Goal: Information Seeking & Learning: Learn about a topic

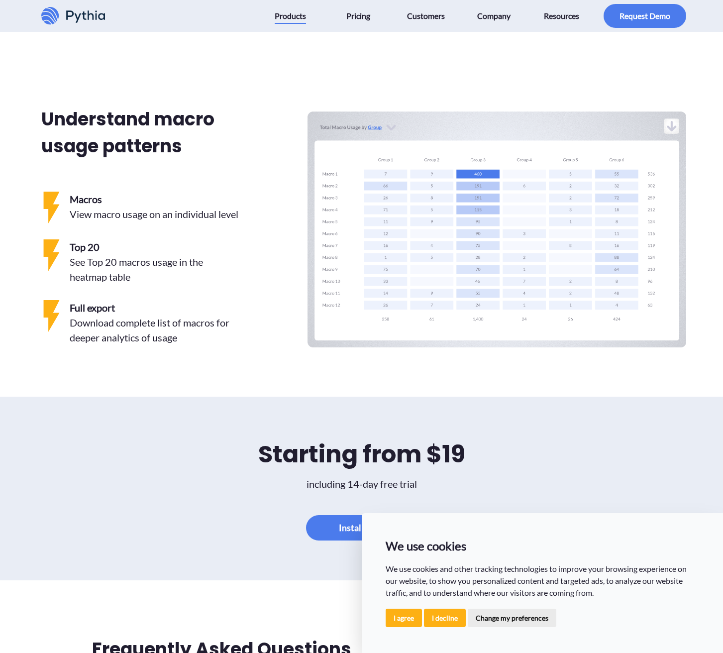
scroll to position [2115, 0]
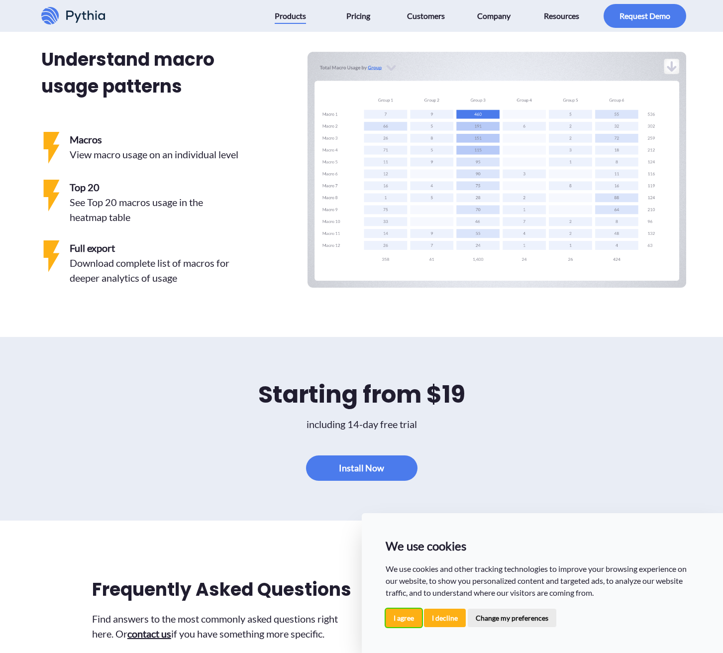
click at [399, 620] on button "I agree" at bounding box center [404, 618] width 36 height 18
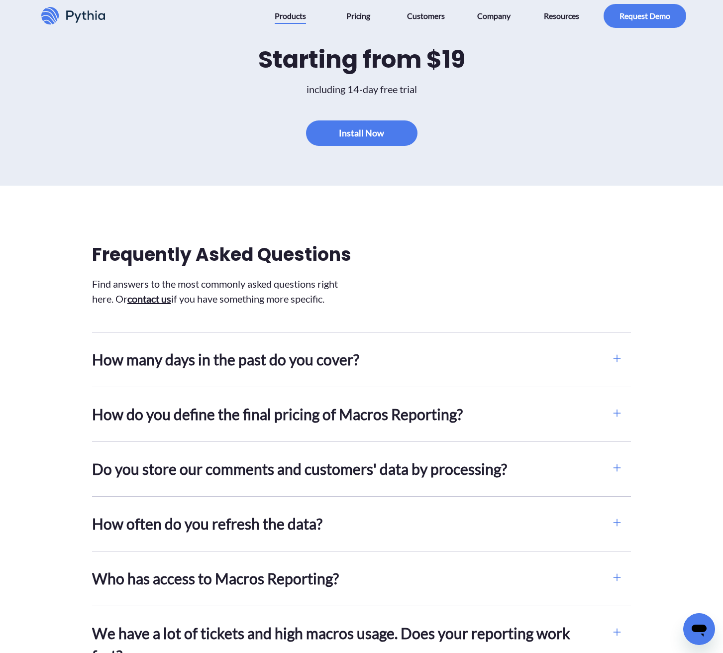
scroll to position [2454, 0]
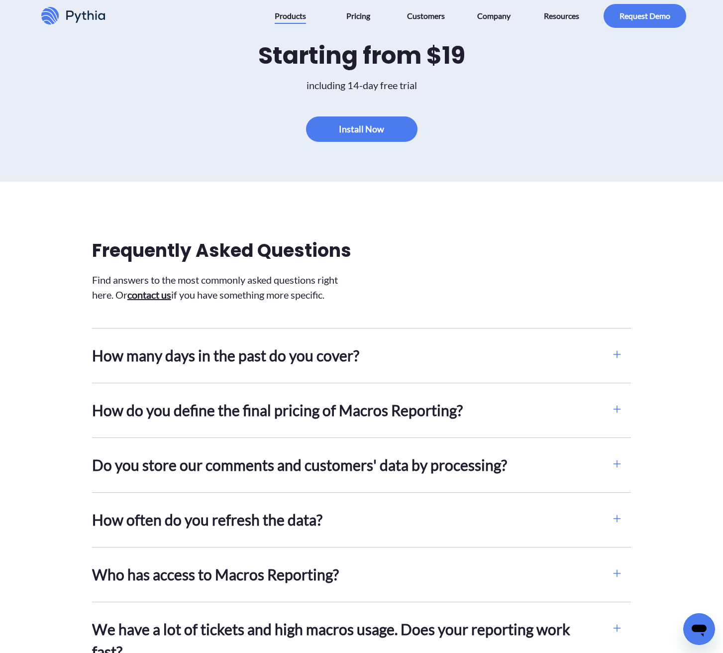
click at [430, 367] on h2 "How many days in the past do you cover?" at bounding box center [347, 355] width 511 height 22
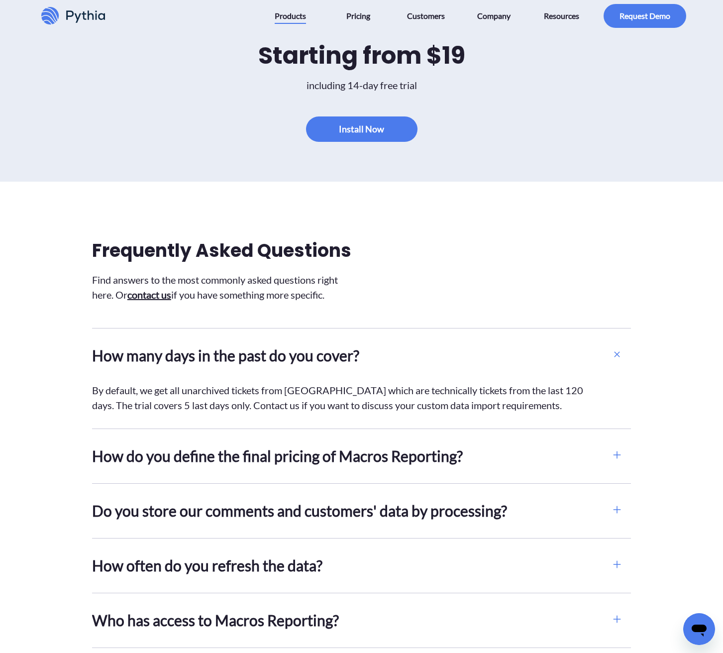
click at [405, 467] on h2 "How do you define the final pricing of Macros Reporting?" at bounding box center [347, 456] width 511 height 22
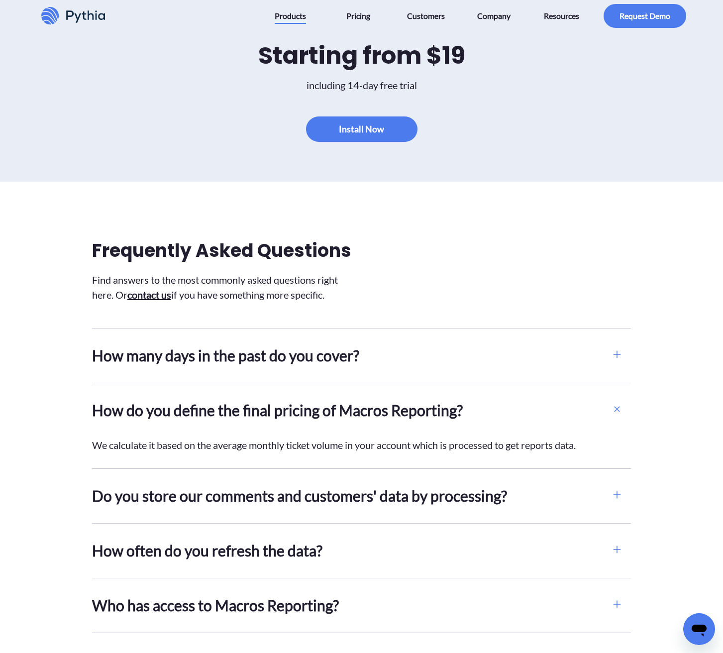
click at [406, 507] on h2 "Do you store our comments and customers' data by processing?" at bounding box center [347, 496] width 511 height 22
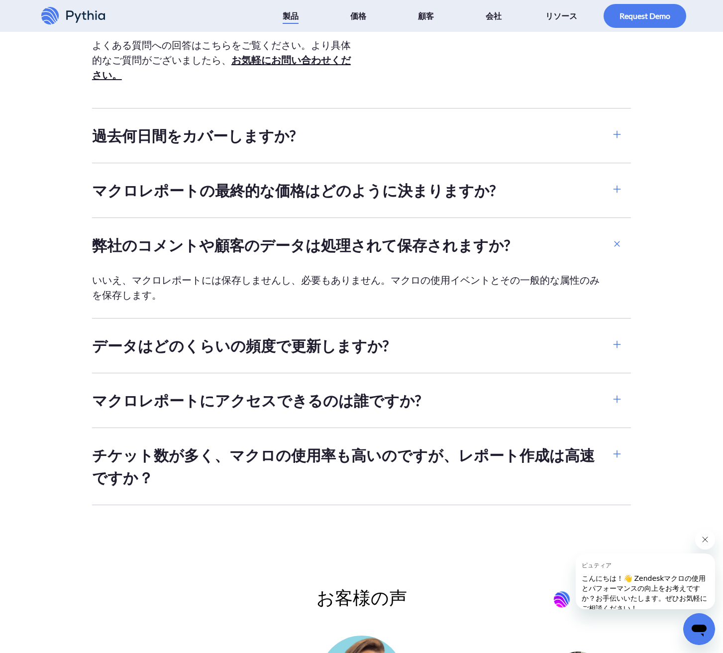
scroll to position [2729, 0]
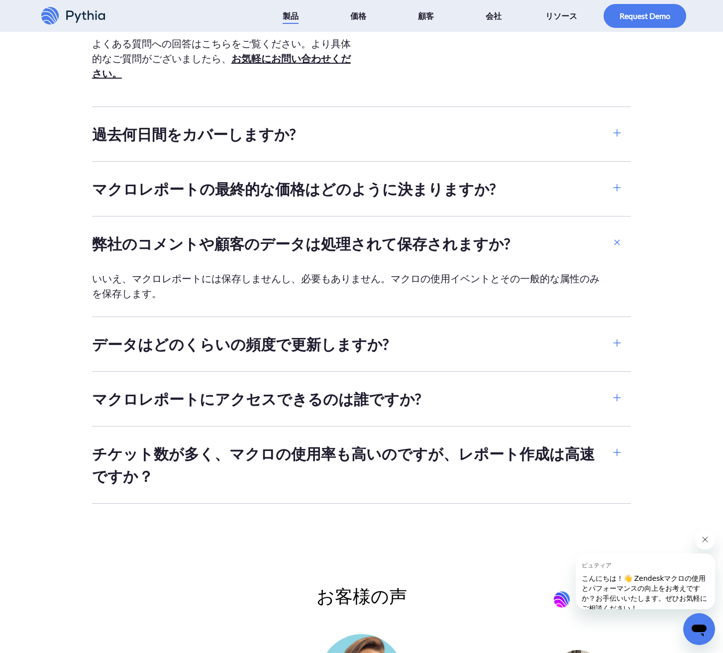
click at [557, 348] on h2 "データはどのくらいの頻度で更新しますか?" at bounding box center [347, 344] width 511 height 22
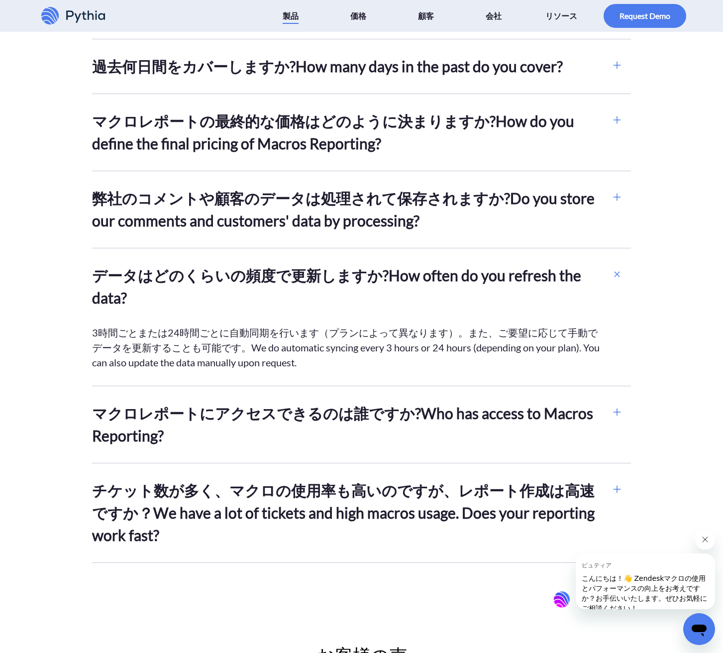
scroll to position [2797, 0]
click at [522, 420] on h2 "マクロレポートにアクセスできるのは誰ですか? Who has access to Macros Reporting?" at bounding box center [347, 424] width 511 height 45
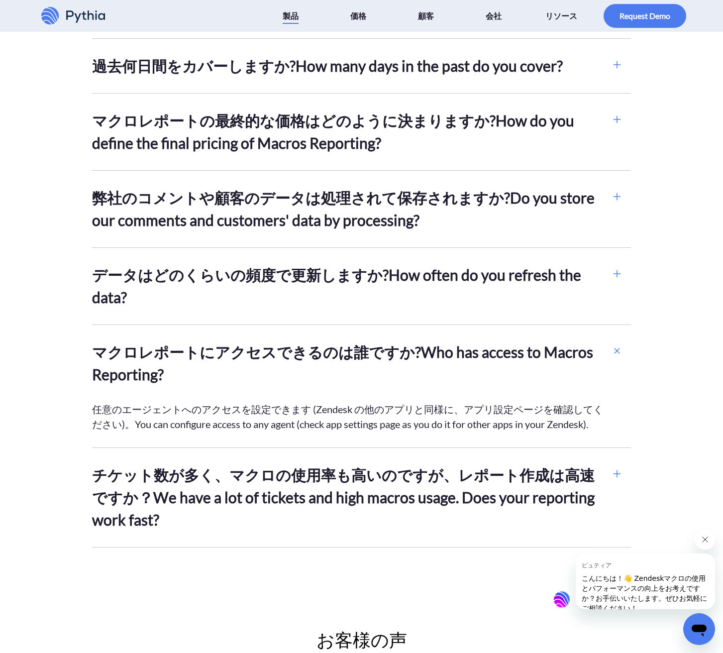
click at [504, 276] on h2 "データはどのくらいの頻度で更新しますか? How often do you refresh the data?" at bounding box center [347, 286] width 511 height 45
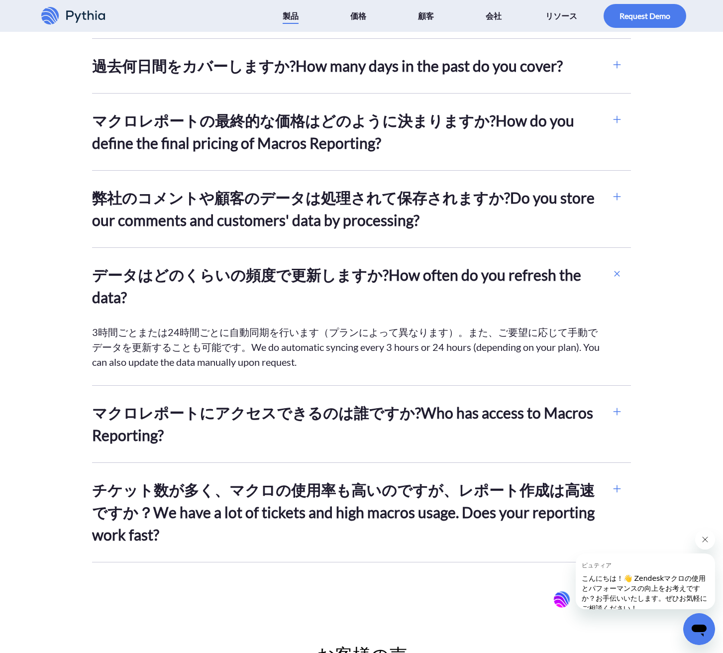
click at [476, 421] on h2 "マクロレポートにアクセスできるのは誰ですか? Who has access to Macros Reporting?" at bounding box center [347, 424] width 511 height 45
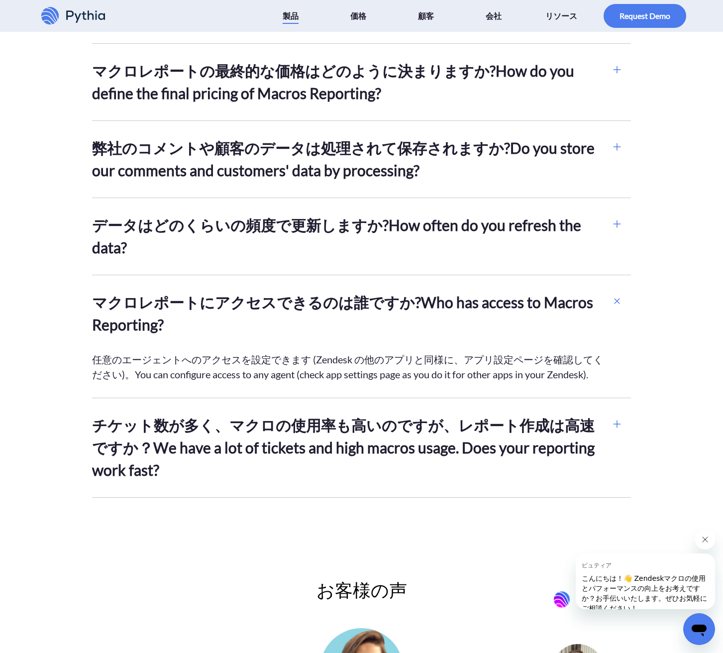
scroll to position [2848, 0]
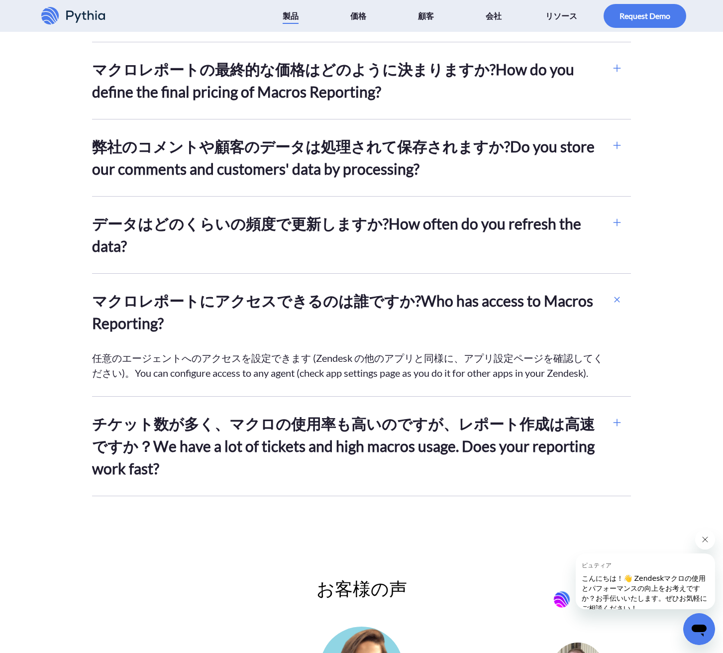
click at [471, 433] on h2 "チケット数が多く、マクロの使用率も高いのですが、レポート作成は高速ですか？ We have a lot of tickets and high macros …" at bounding box center [347, 446] width 511 height 67
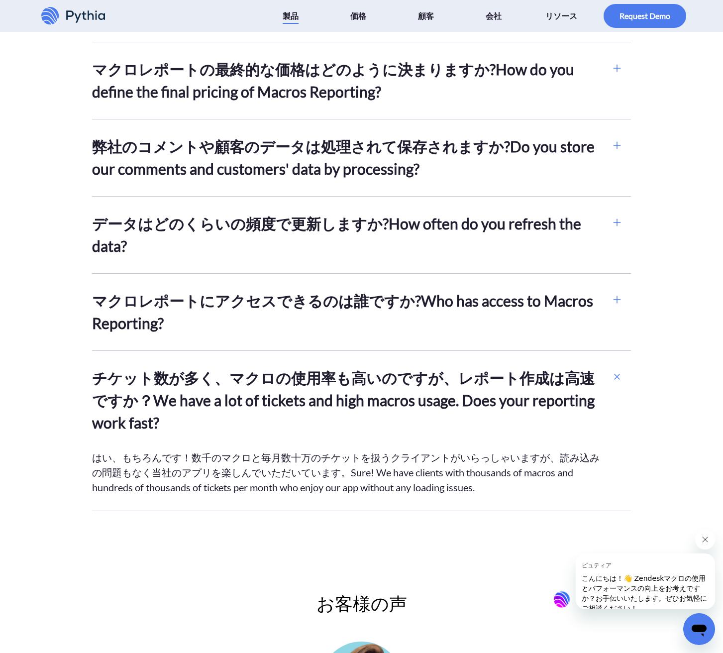
click at [484, 303] on h2 "マクロレポートにアクセスできるのは誰ですか? Who has access to Macros Reporting?" at bounding box center [347, 312] width 511 height 45
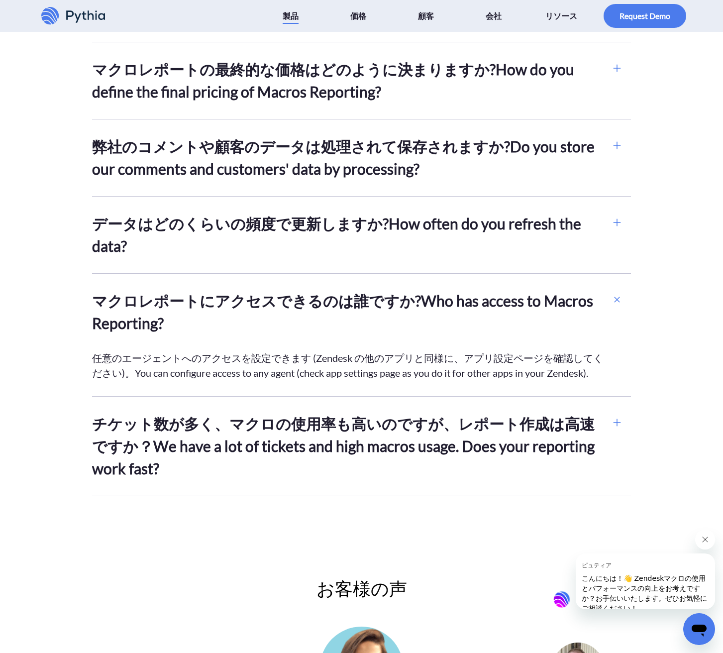
click at [475, 425] on font "チケット数が多く、マクロの使用率も高いのですが、レポート作成は高速ですか？" at bounding box center [343, 435] width 503 height 40
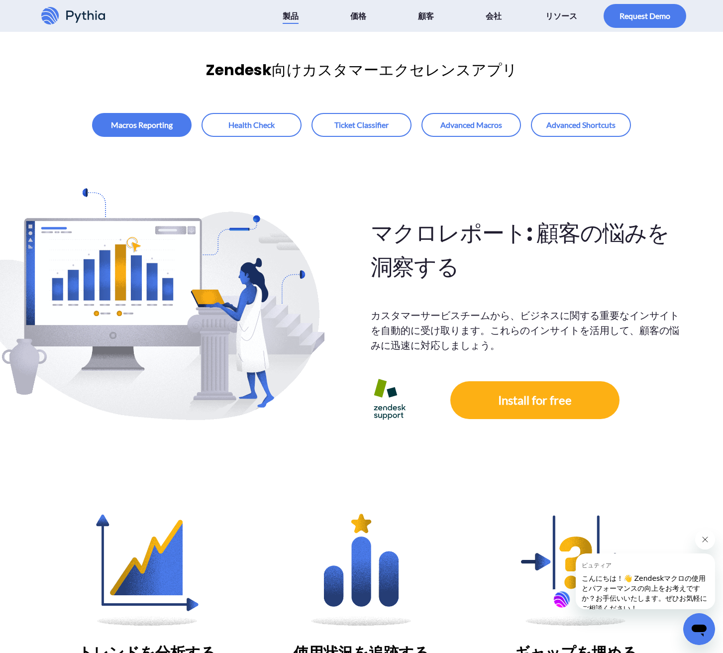
scroll to position [0, 0]
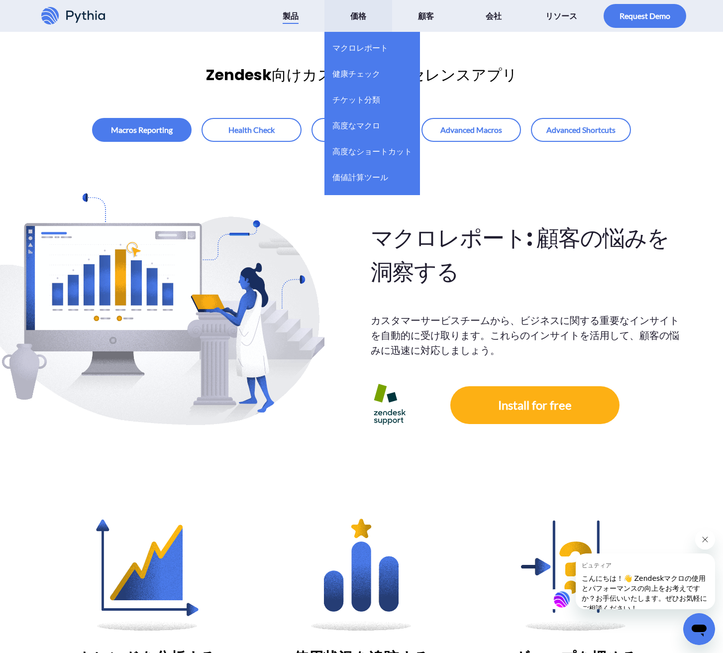
click at [360, 12] on font "価格" at bounding box center [358, 15] width 16 height 9
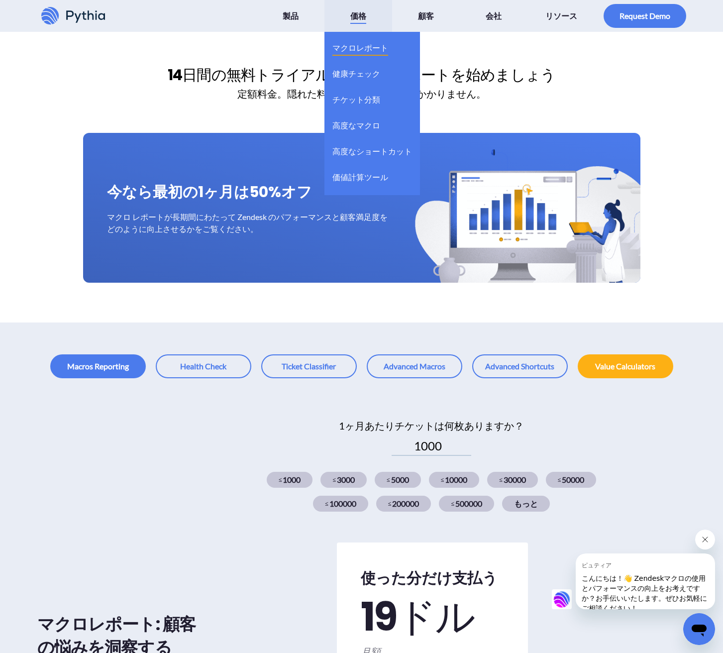
click at [361, 47] on font "マクロレポート" at bounding box center [360, 47] width 56 height 9
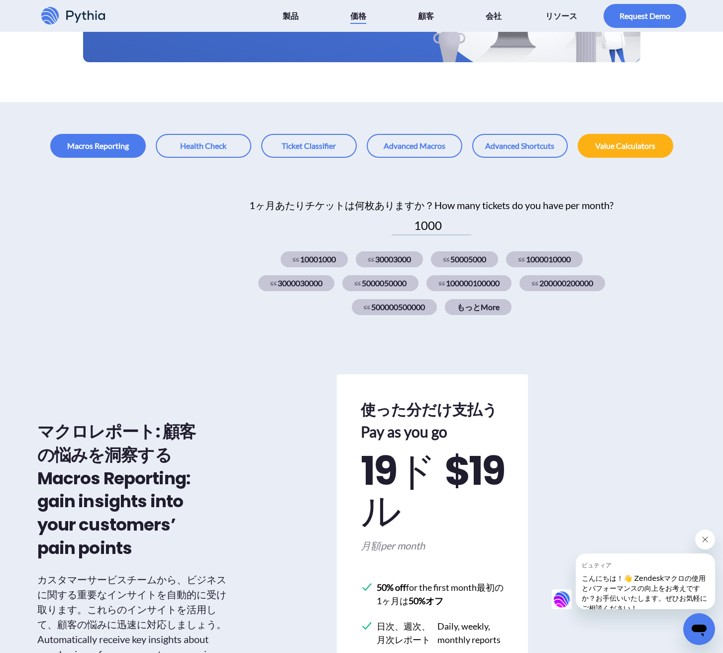
scroll to position [257, 0]
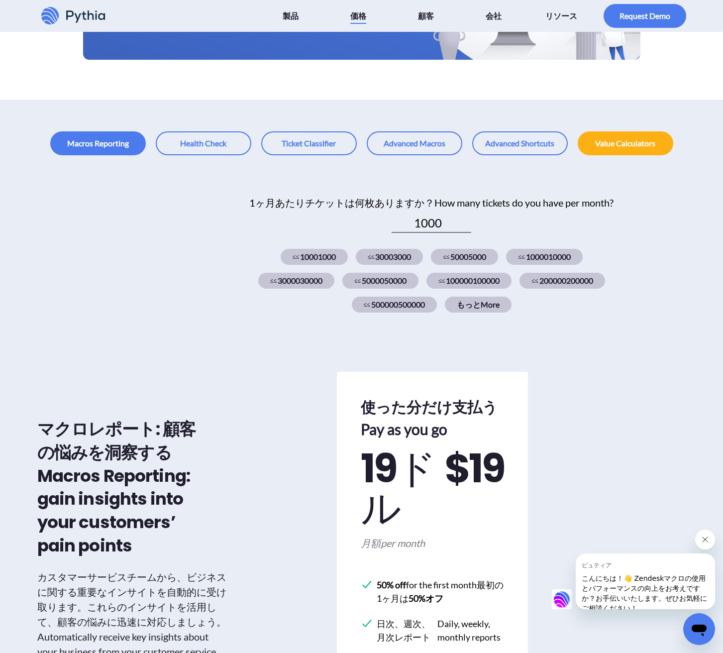
click at [447, 233] on input "1000" at bounding box center [432, 223] width 80 height 19
click at [468, 230] on input "[DATE]" at bounding box center [432, 223] width 80 height 19
click at [468, 230] on input "3000" at bounding box center [432, 223] width 80 height 19
click at [468, 230] on input "4000" at bounding box center [432, 223] width 80 height 19
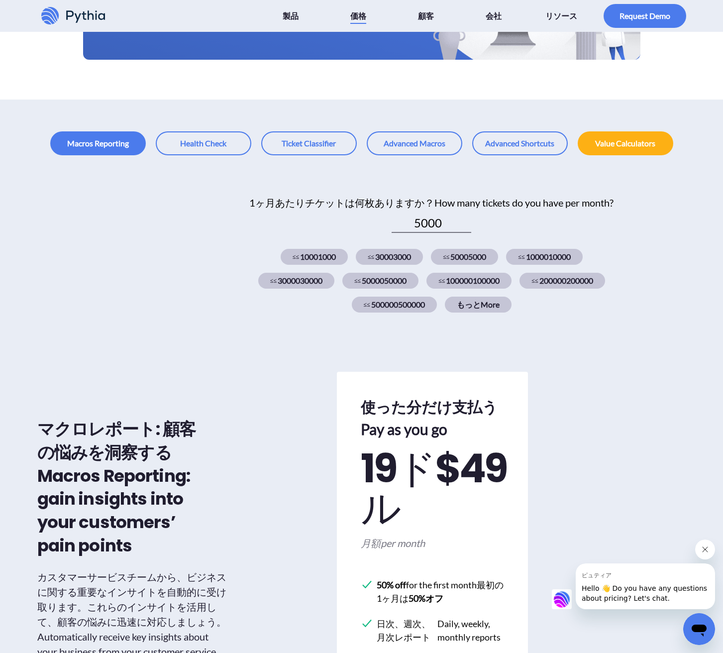
click at [468, 230] on input "5000" at bounding box center [432, 223] width 80 height 19
click at [547, 376] on div "マクロレポート: 顧客の悩みを洞察する Macros Reporting: gain insights into your customers’ pain p…" at bounding box center [361, 553] width 665 height 716
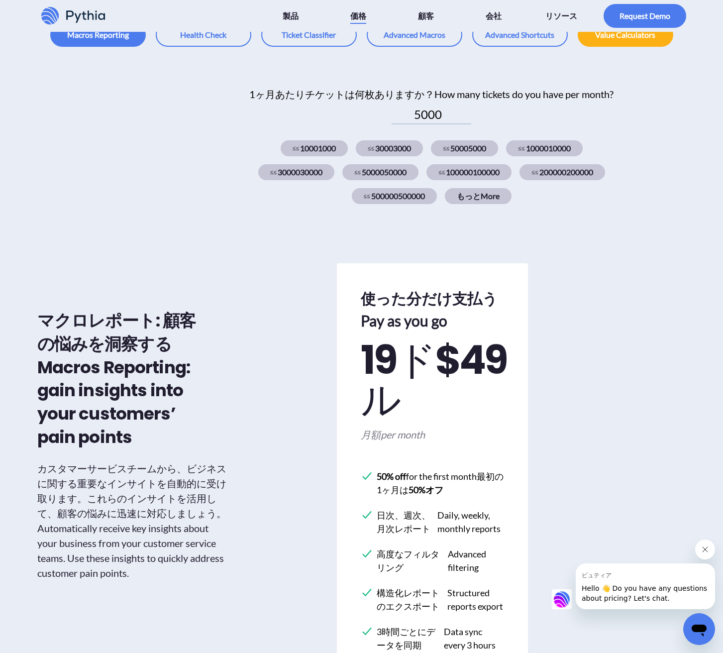
scroll to position [368, 0]
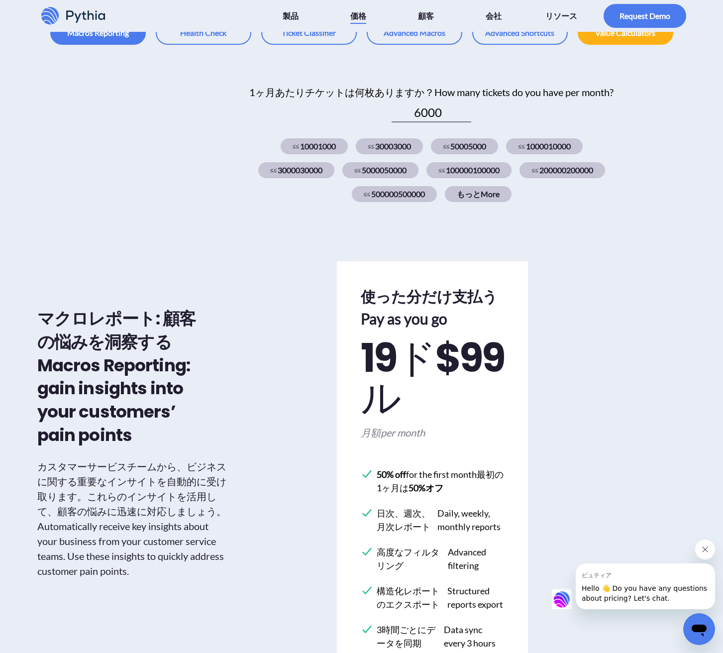
click at [466, 120] on input "6000" at bounding box center [432, 113] width 80 height 19
click at [466, 120] on input "7000" at bounding box center [432, 113] width 80 height 19
click at [467, 122] on input "6000" at bounding box center [432, 113] width 80 height 19
click at [467, 122] on input "5000" at bounding box center [432, 113] width 80 height 19
click at [469, 116] on input "6000" at bounding box center [432, 113] width 80 height 19
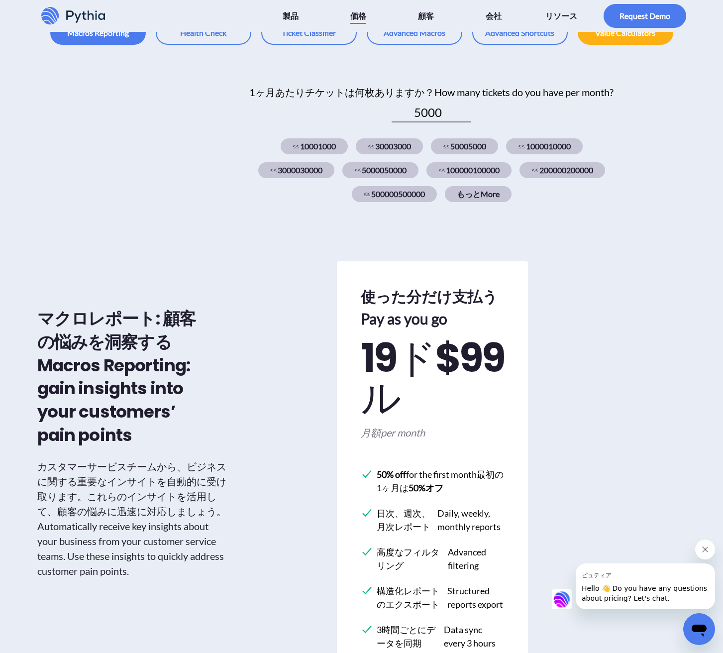
click at [470, 122] on input "5000" at bounding box center [432, 113] width 80 height 19
click at [470, 121] on input "6000" at bounding box center [432, 113] width 80 height 19
click at [469, 122] on input "5000" at bounding box center [432, 113] width 80 height 19
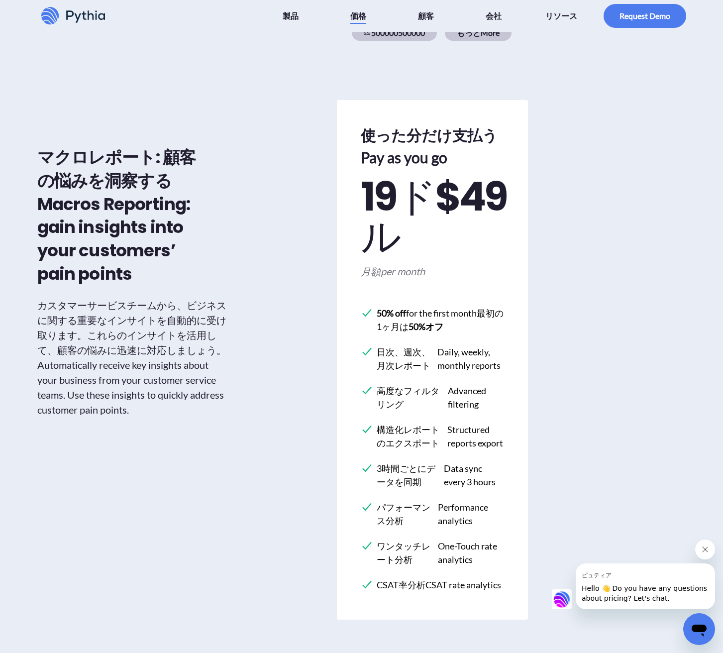
scroll to position [530, 0]
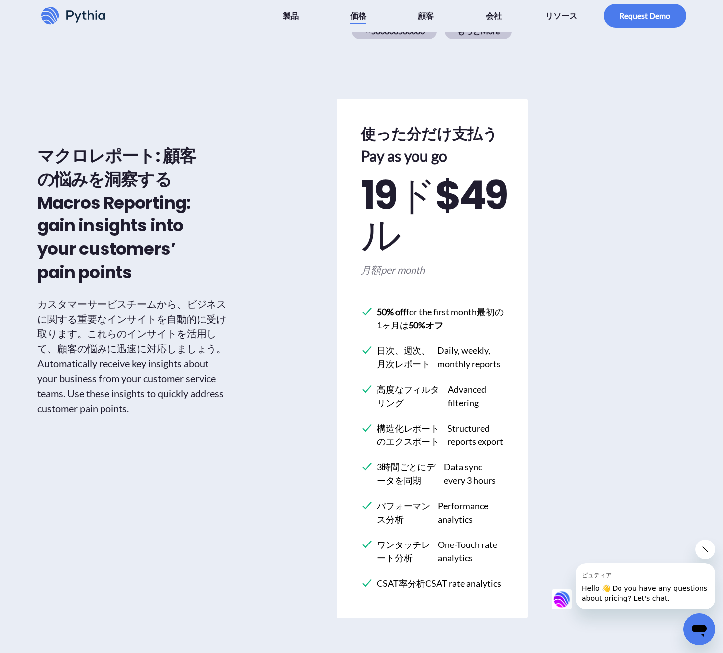
click at [427, 202] on font "ドル" at bounding box center [398, 215] width 74 height 96
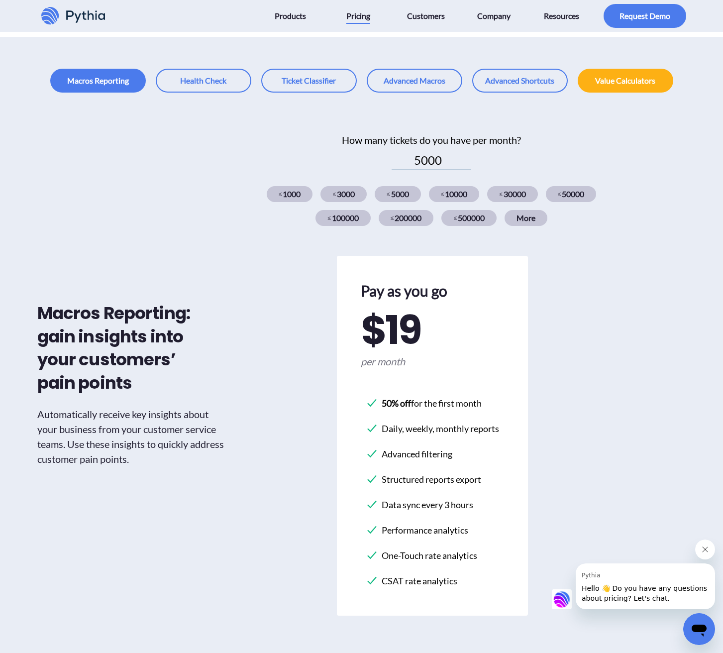
scroll to position [252, 0]
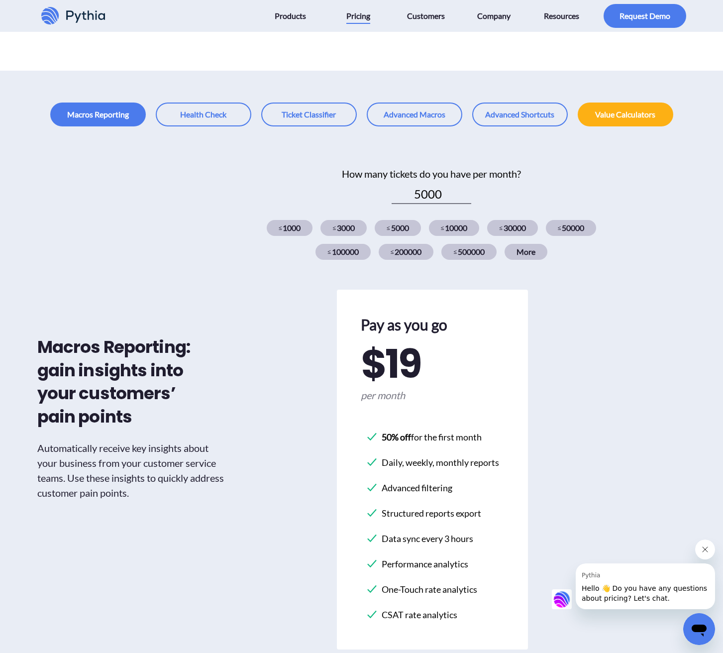
click at [451, 201] on input "5000" at bounding box center [432, 194] width 80 height 19
click at [468, 189] on input "6000" at bounding box center [432, 194] width 80 height 19
click at [468, 200] on input "5000" at bounding box center [432, 194] width 80 height 19
click at [470, 189] on input "6000" at bounding box center [432, 194] width 80 height 19
click at [470, 189] on input "7000" at bounding box center [432, 194] width 80 height 19
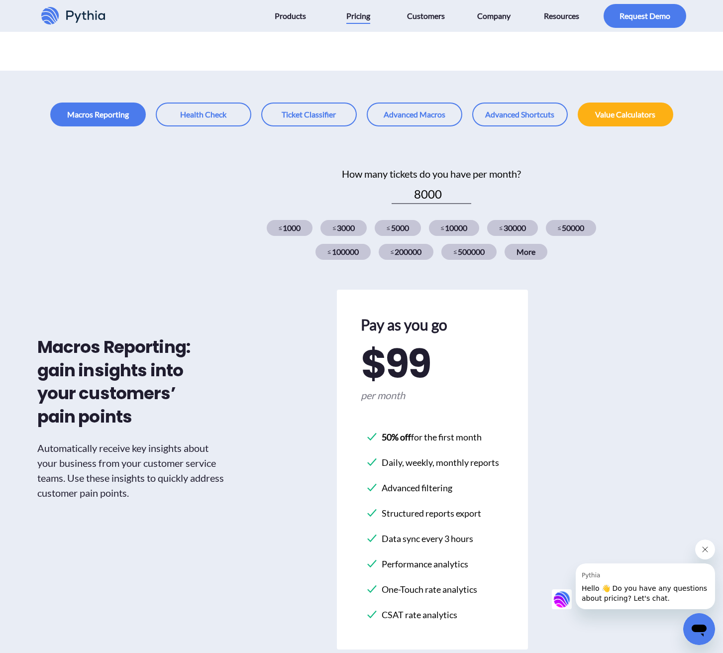
click at [470, 189] on input "8000" at bounding box center [432, 194] width 80 height 19
click at [470, 189] on input "9000" at bounding box center [432, 194] width 80 height 19
click at [470, 189] on input "10000" at bounding box center [432, 194] width 80 height 19
click at [470, 189] on input "11000" at bounding box center [432, 194] width 80 height 19
click at [469, 199] on input "10000" at bounding box center [432, 194] width 80 height 19
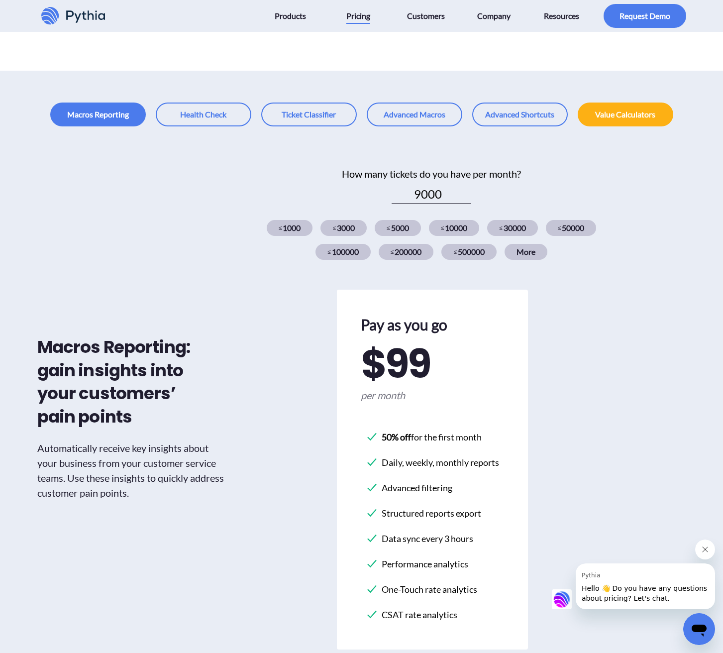
click at [469, 199] on input "9000" at bounding box center [432, 194] width 80 height 19
click at [469, 199] on input "8000" at bounding box center [432, 194] width 80 height 19
click at [469, 199] on input "7000" at bounding box center [432, 194] width 80 height 19
click at [469, 199] on input "6000" at bounding box center [432, 194] width 80 height 19
click at [468, 200] on input "5000" at bounding box center [432, 194] width 80 height 19
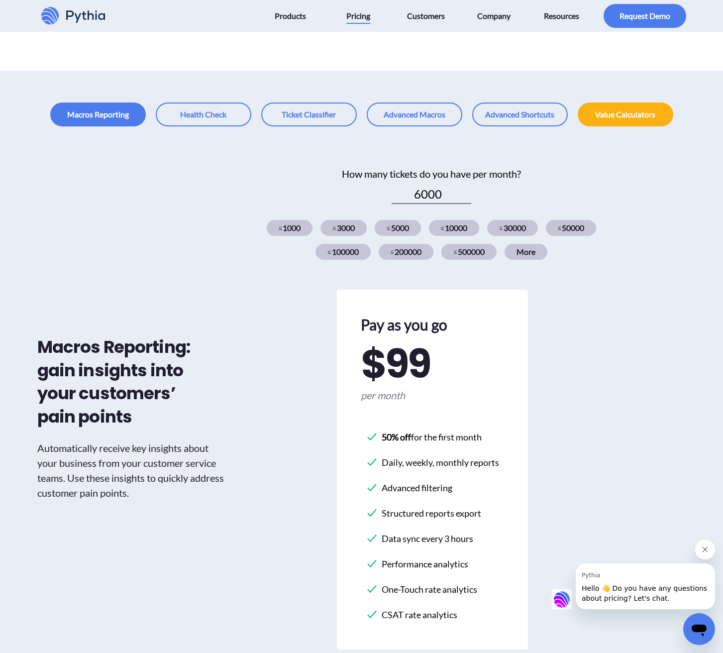
type input "6000"
click at [467, 191] on input "6000" at bounding box center [432, 194] width 80 height 19
